Goal: Task Accomplishment & Management: Manage account settings

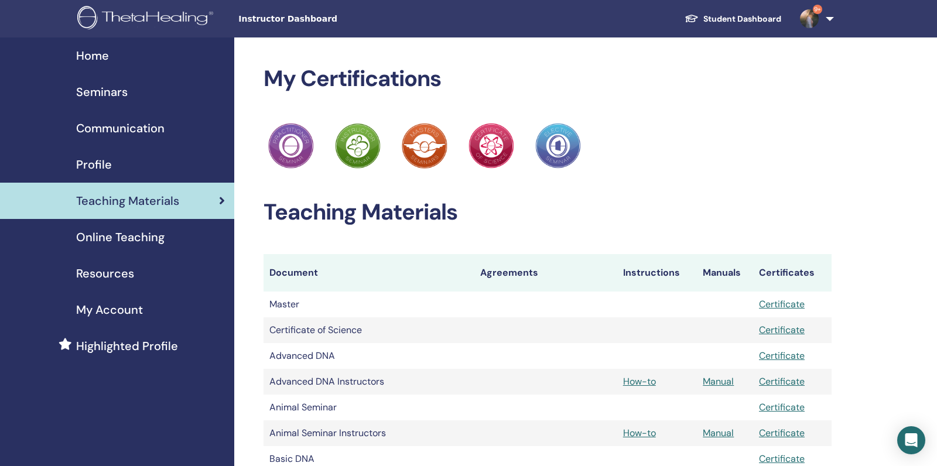
click at [116, 95] on span "Seminars" at bounding box center [102, 92] width 52 height 18
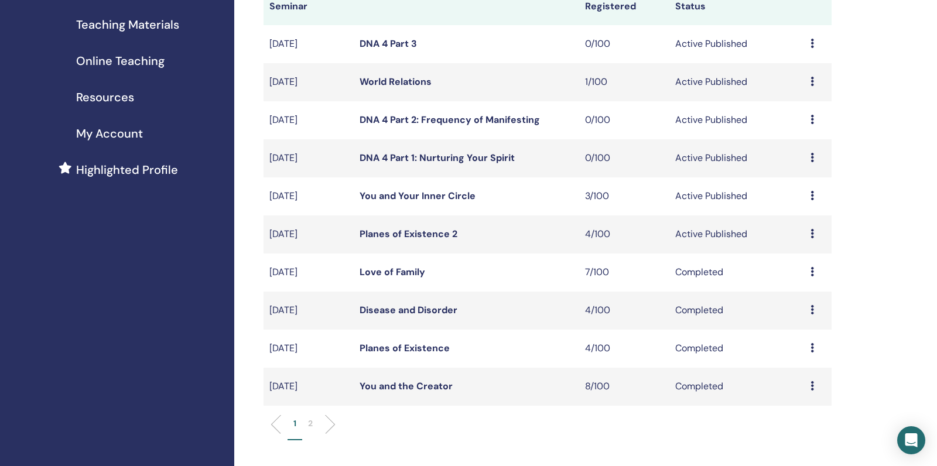
scroll to position [170, 0]
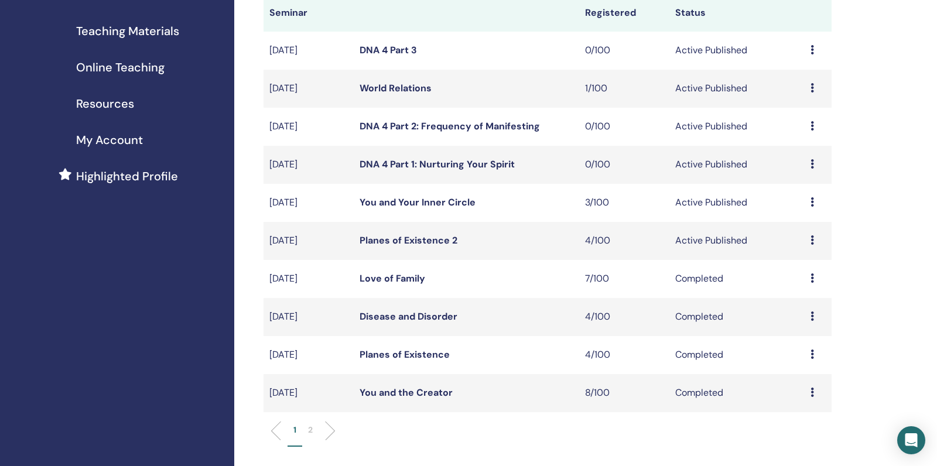
click at [427, 209] on link "You and Your Inner Circle" at bounding box center [418, 202] width 116 height 12
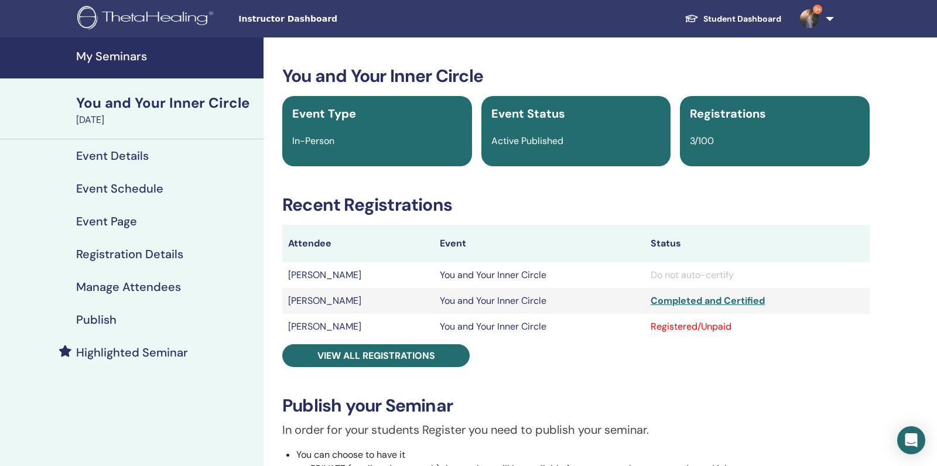
click at [420, 341] on div "You and Your Inner Circle Event Type In-Person Event Status Active Published Re…" at bounding box center [576, 422] width 611 height 712
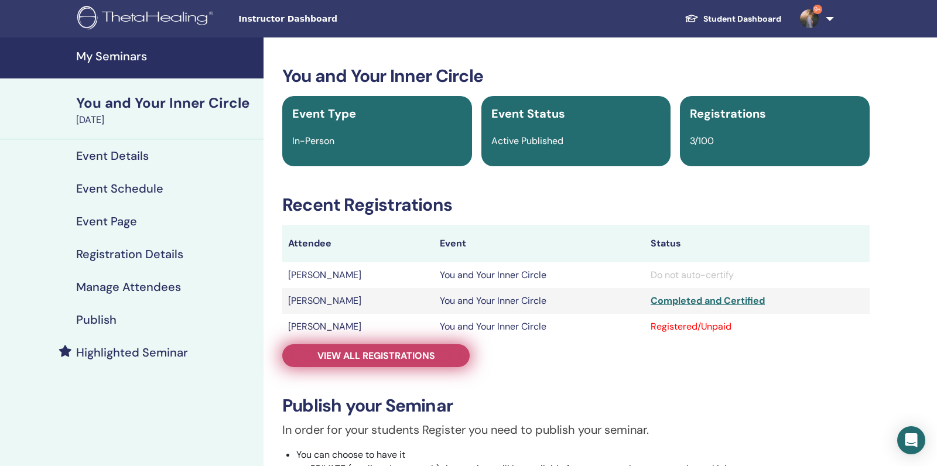
click at [420, 352] on span "View all registrations" at bounding box center [377, 356] width 118 height 12
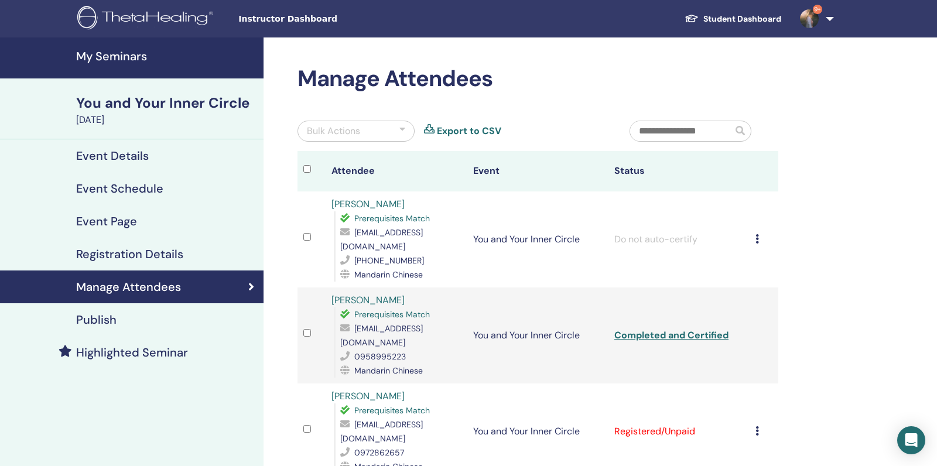
click at [107, 64] on link "My Seminars" at bounding box center [132, 57] width 264 height 41
